Goal: Task Accomplishment & Management: Use online tool/utility

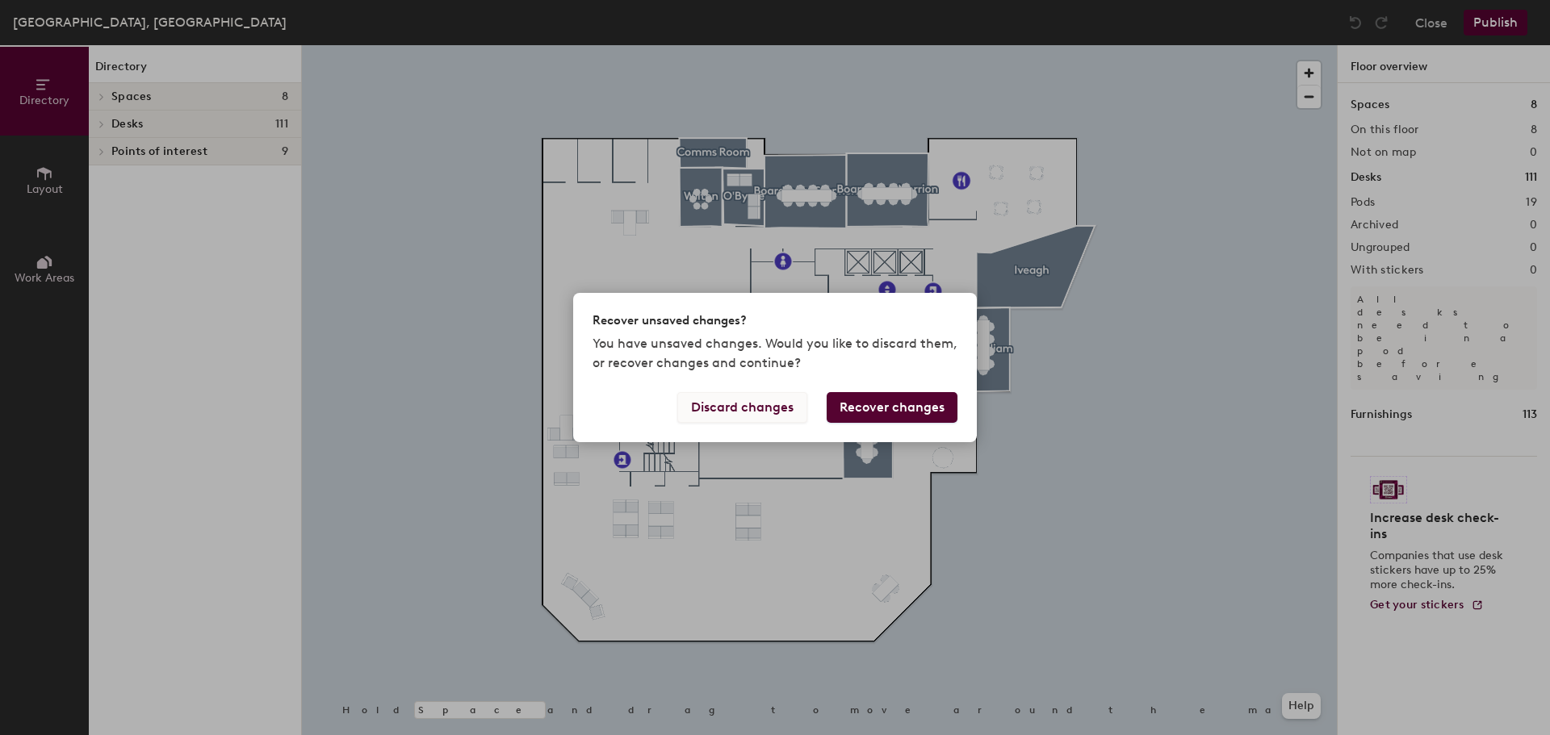
click at [778, 405] on button "Discard changes" at bounding box center [742, 407] width 130 height 31
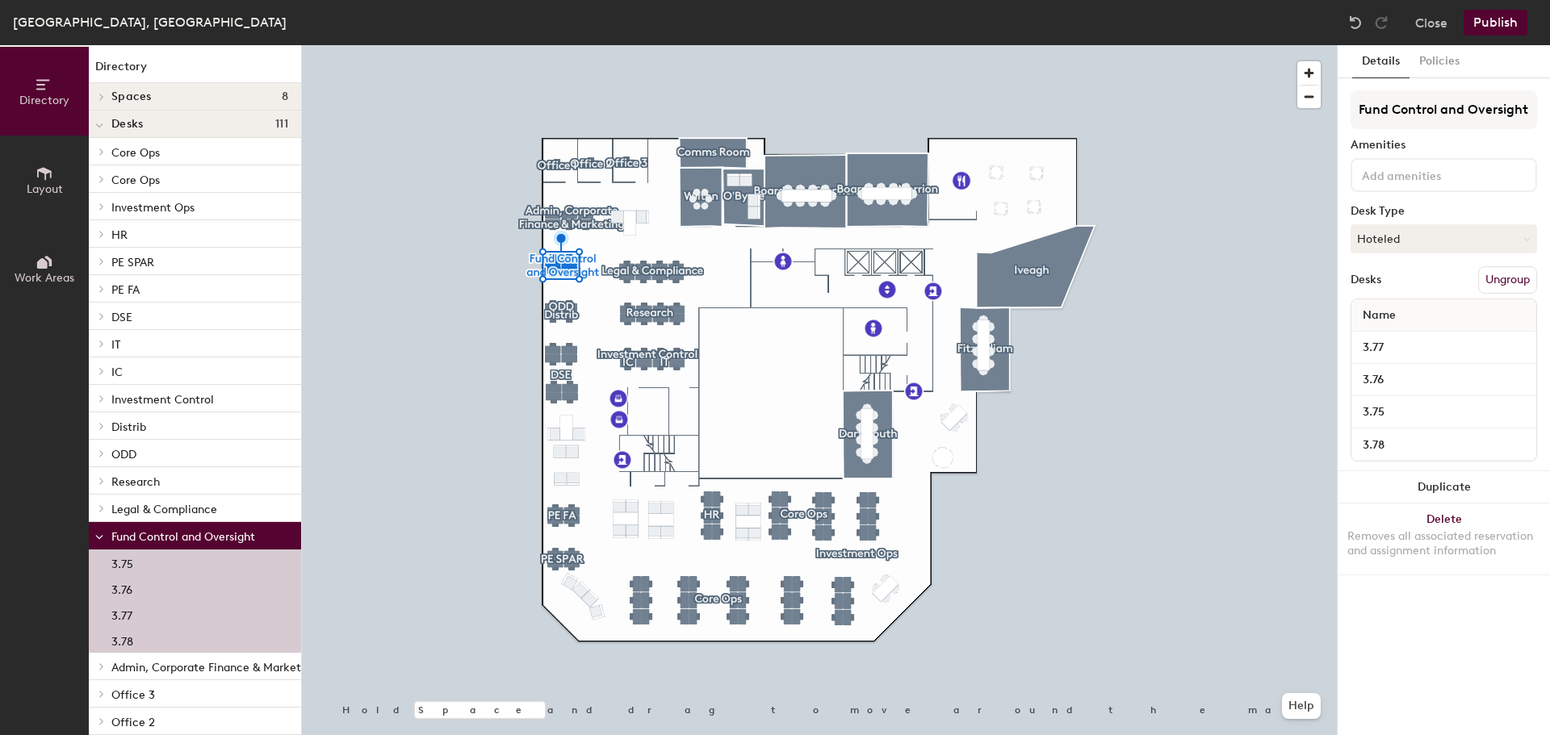
click at [1502, 276] on button "Ungroup" at bounding box center [1507, 279] width 59 height 27
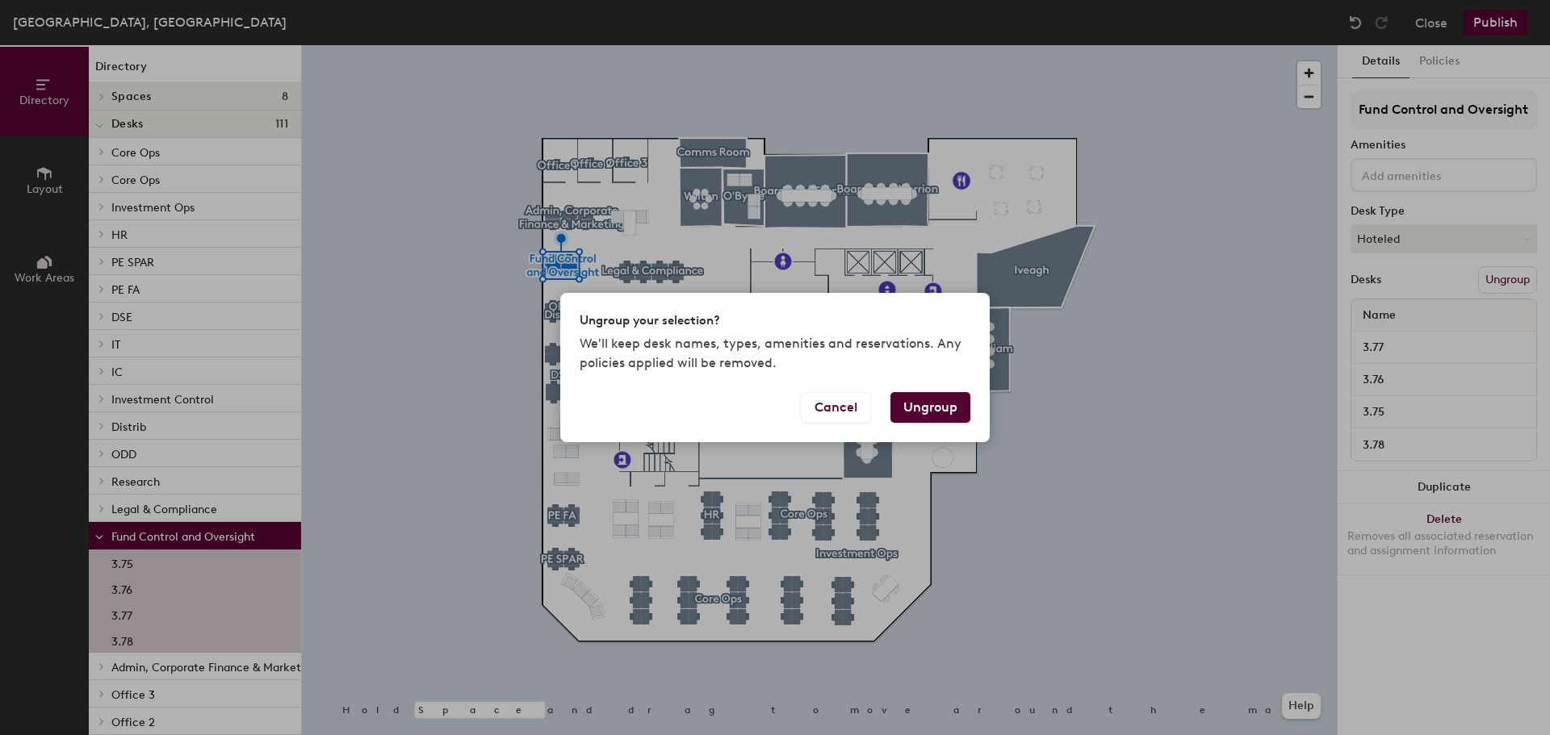
click at [916, 402] on button "Ungroup" at bounding box center [930, 407] width 80 height 31
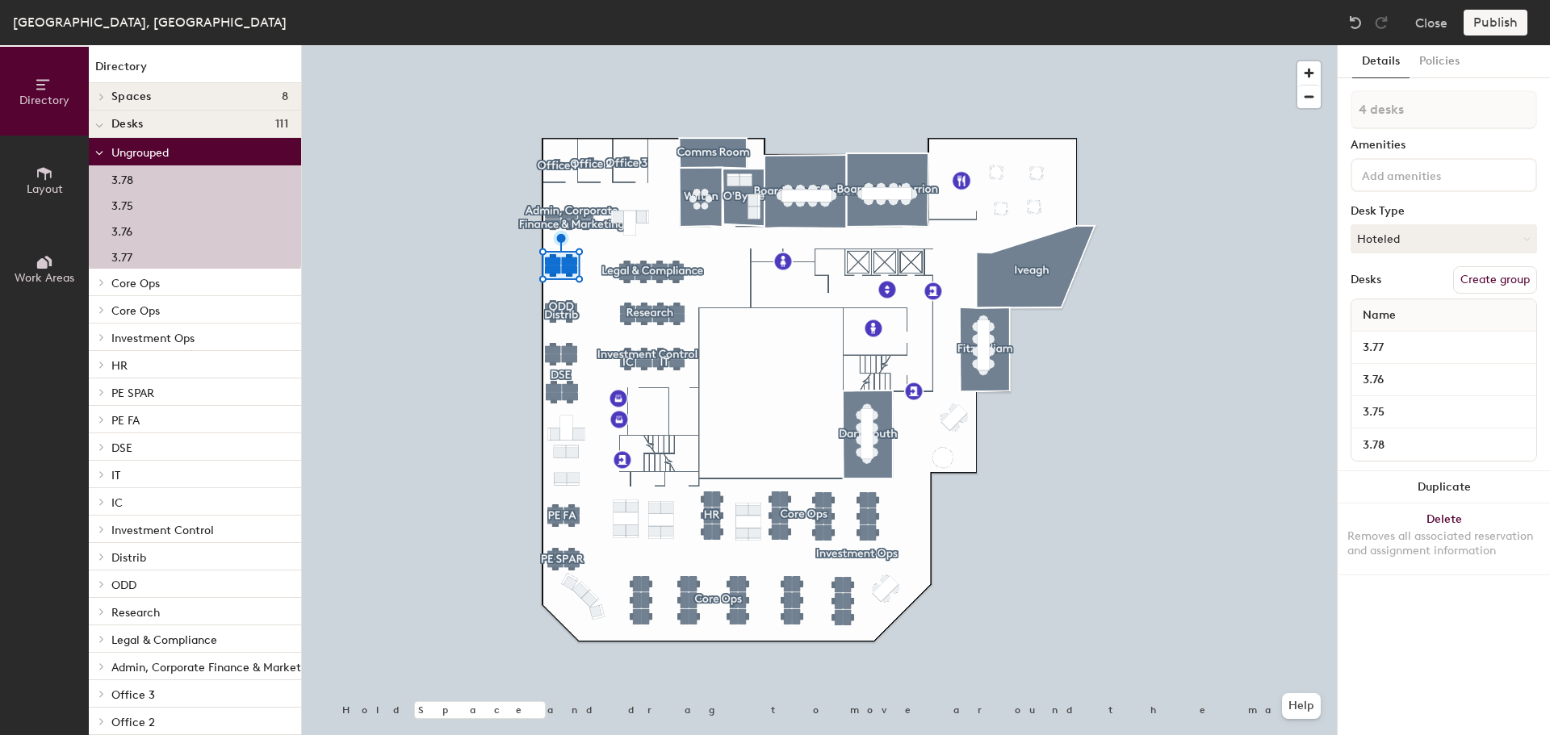
type input "1 desk"
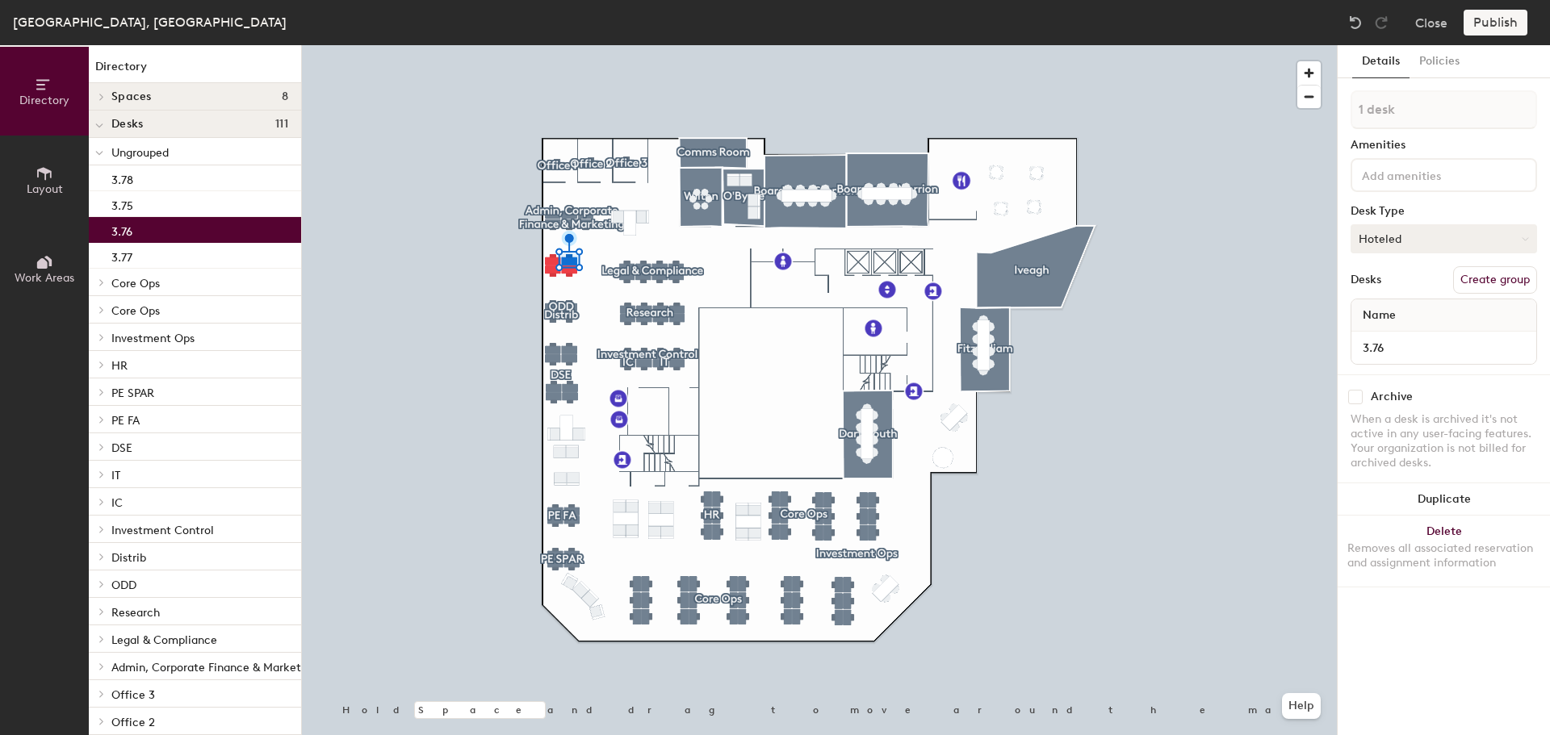
click at [1439, 243] on button "Hoteled" at bounding box center [1444, 238] width 186 height 29
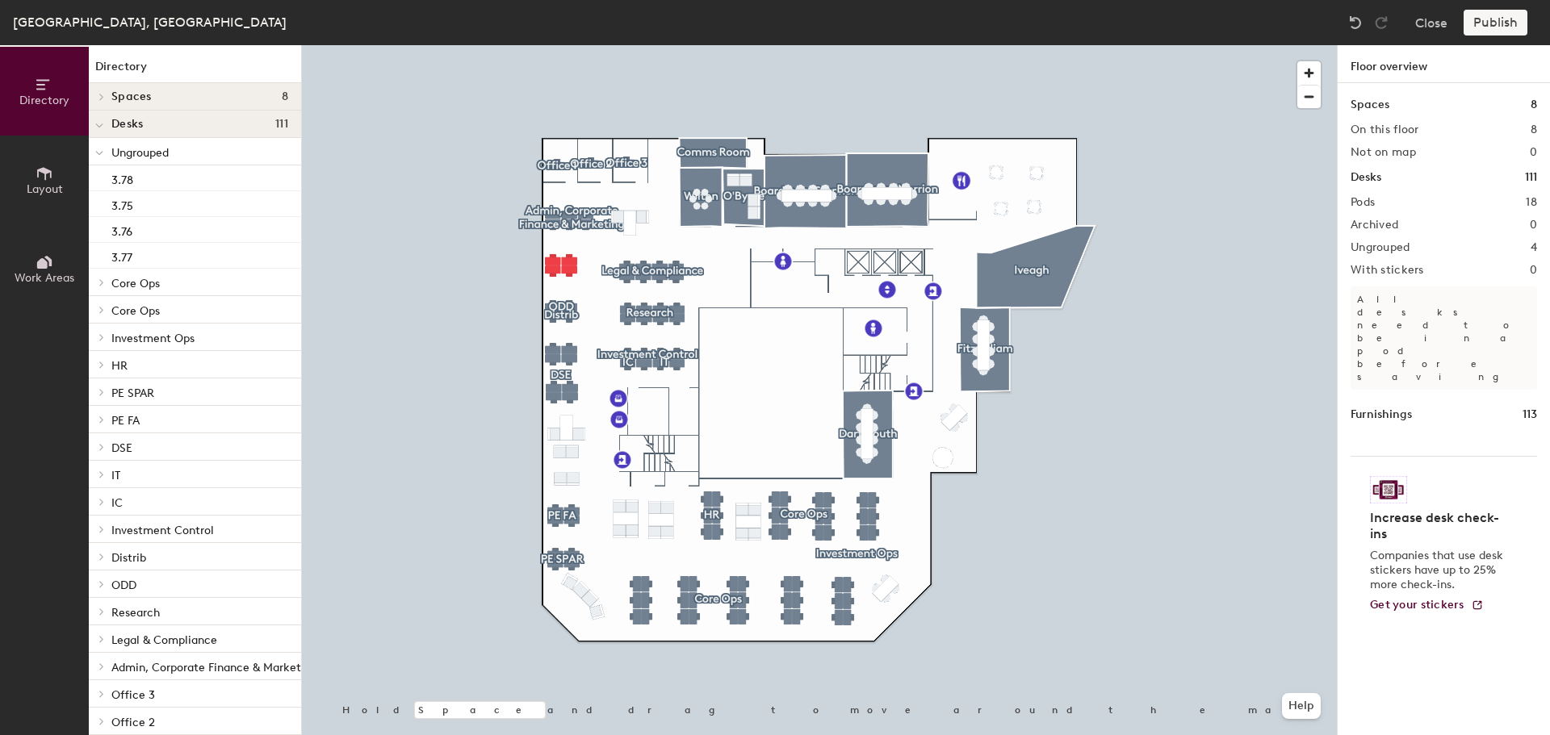
click at [1496, 27] on div "Publish" at bounding box center [1500, 23] width 73 height 26
click at [1498, 20] on div "Publish" at bounding box center [1500, 23] width 73 height 26
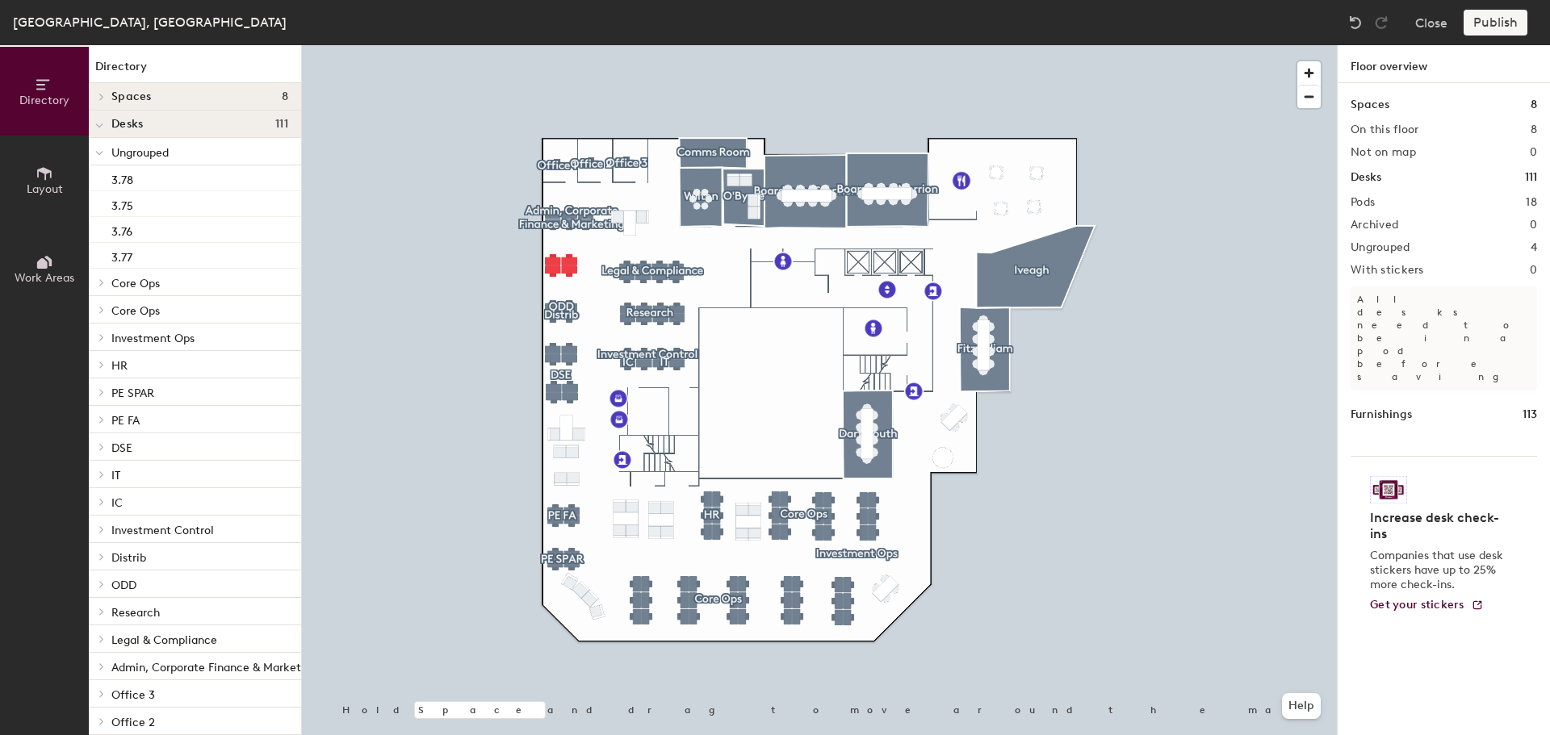
click at [1498, 20] on div "Publish" at bounding box center [1500, 23] width 73 height 26
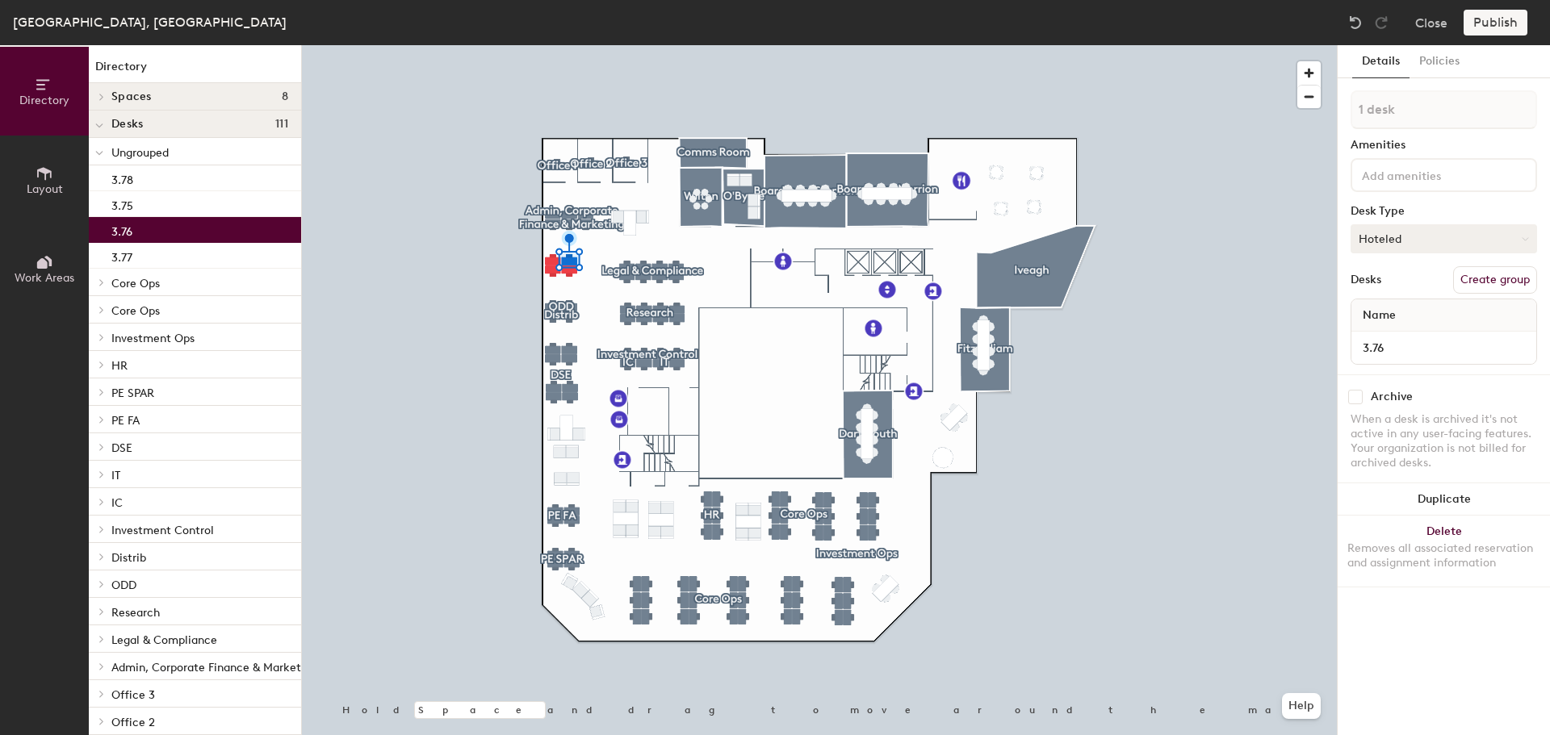
click at [1451, 239] on button "Hoteled" at bounding box center [1444, 238] width 186 height 29
click at [612, 45] on div at bounding box center [819, 45] width 1035 height 0
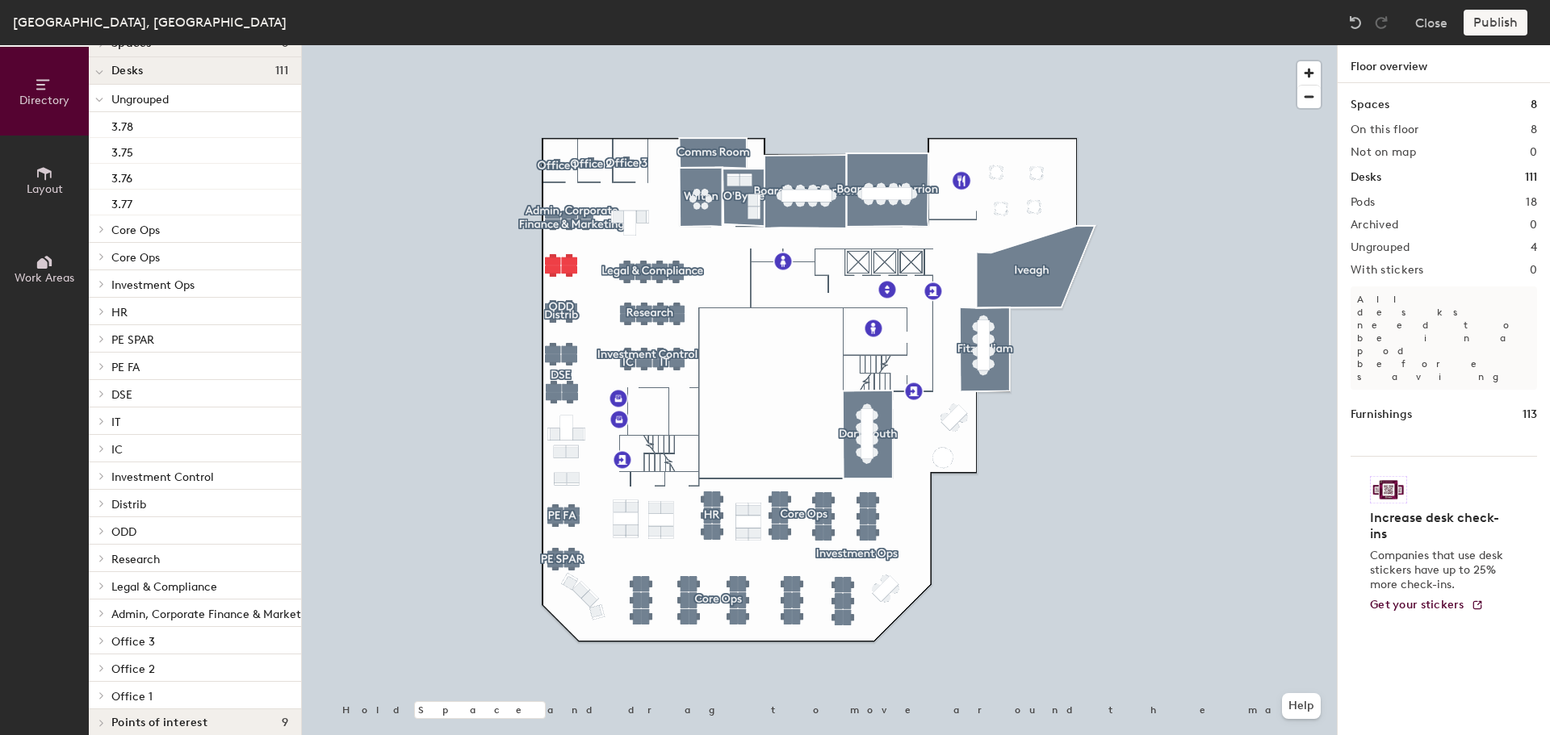
scroll to position [80, 0]
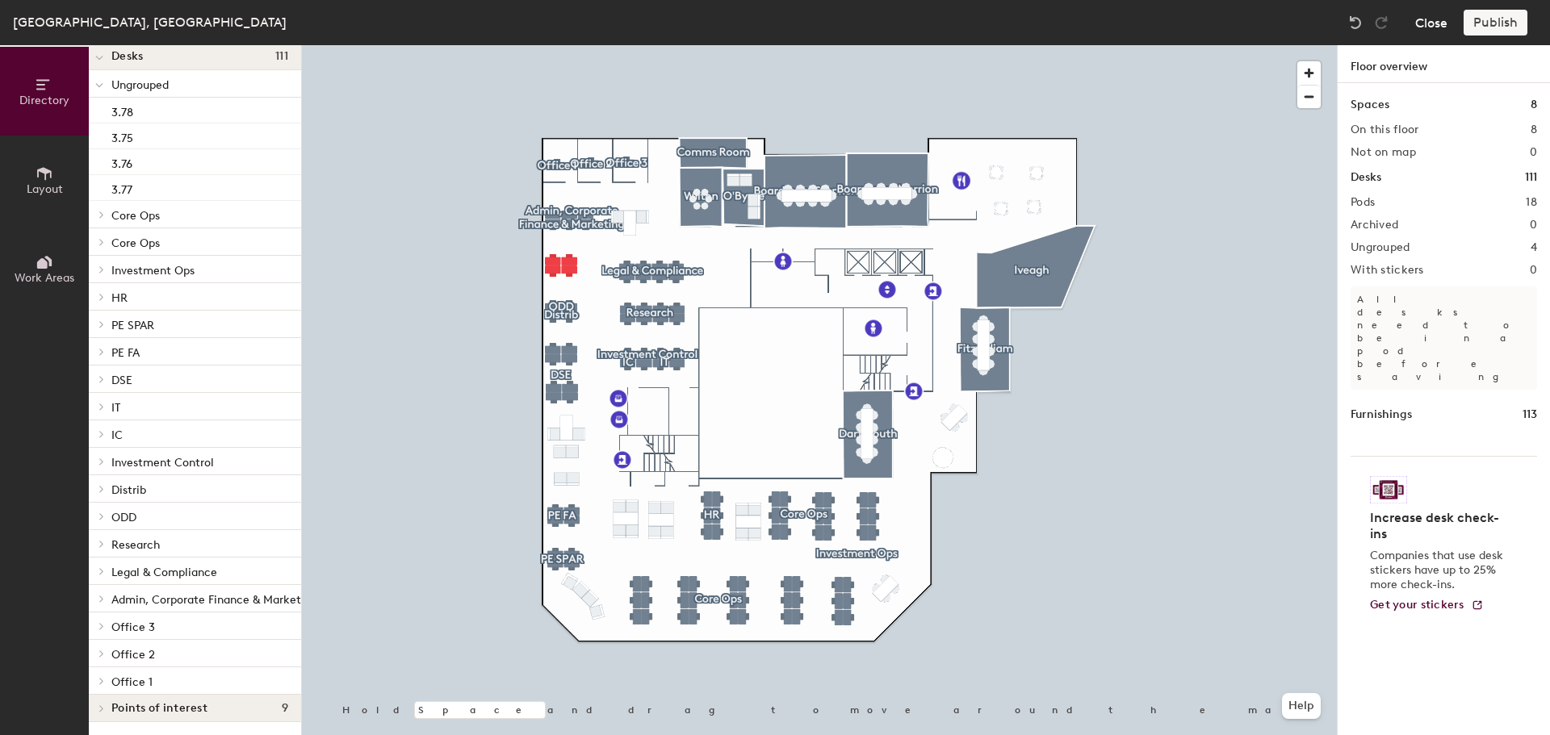
click at [1432, 27] on button "Close" at bounding box center [1431, 23] width 32 height 26
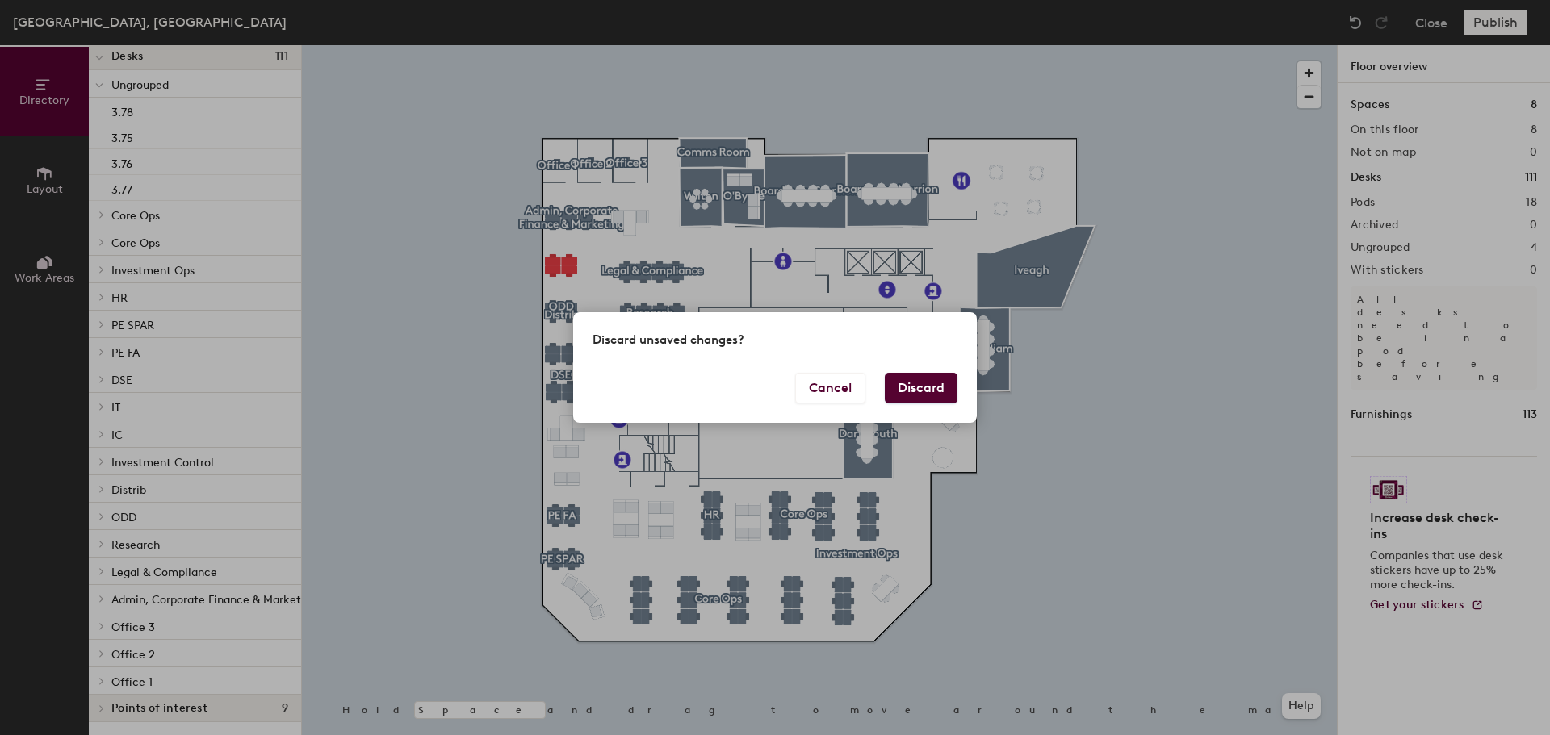
click at [899, 388] on button "Discard" at bounding box center [921, 388] width 73 height 31
